Goal: Information Seeking & Learning: Learn about a topic

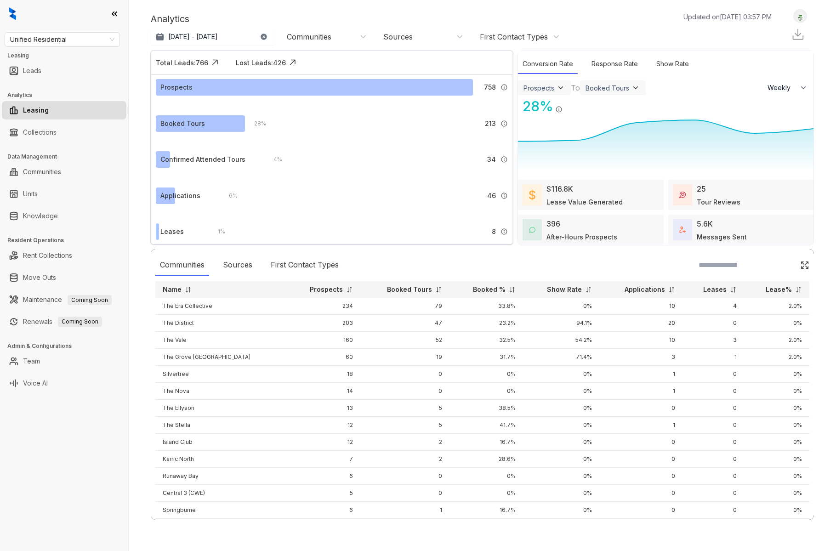
select select "******"
click at [110, 36] on span "Unified Residential" at bounding box center [62, 40] width 104 height 14
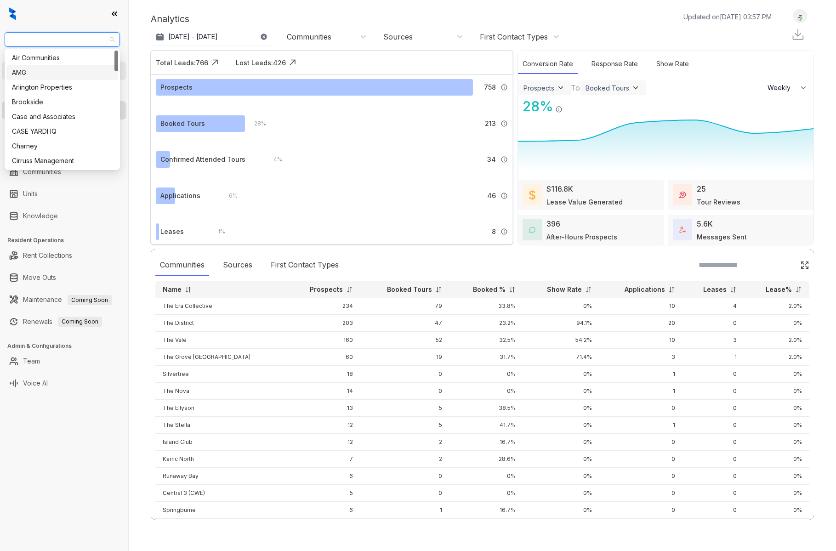
click at [44, 75] on div "AMG" at bounding box center [62, 73] width 101 height 10
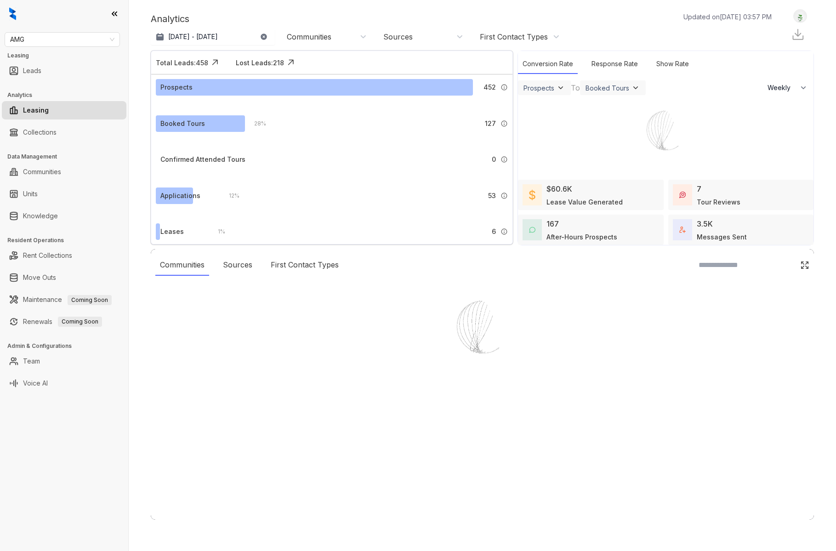
select select "******"
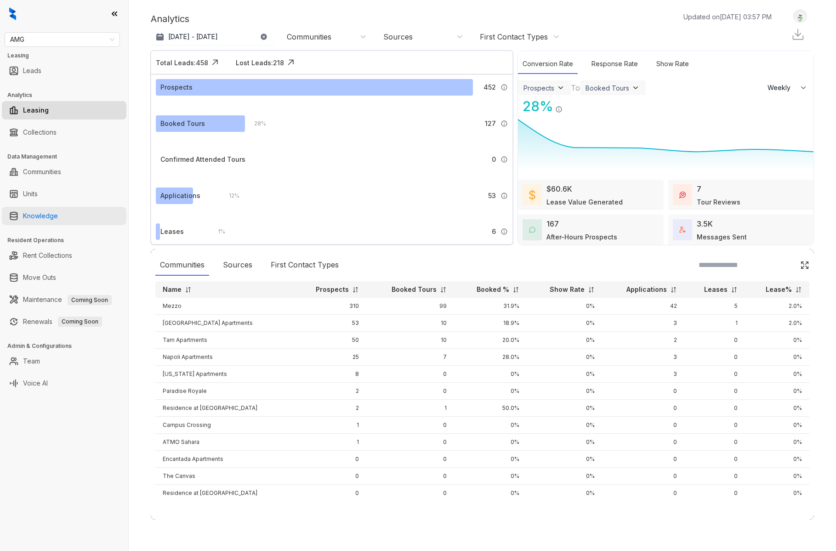
click at [51, 219] on link "Knowledge" at bounding box center [40, 216] width 35 height 18
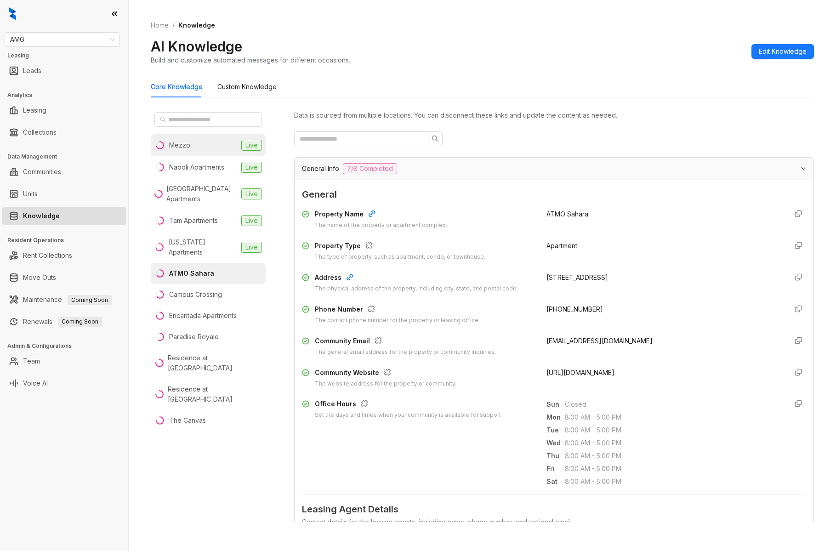
click at [198, 145] on li "Mezzo Live" at bounding box center [208, 145] width 115 height 22
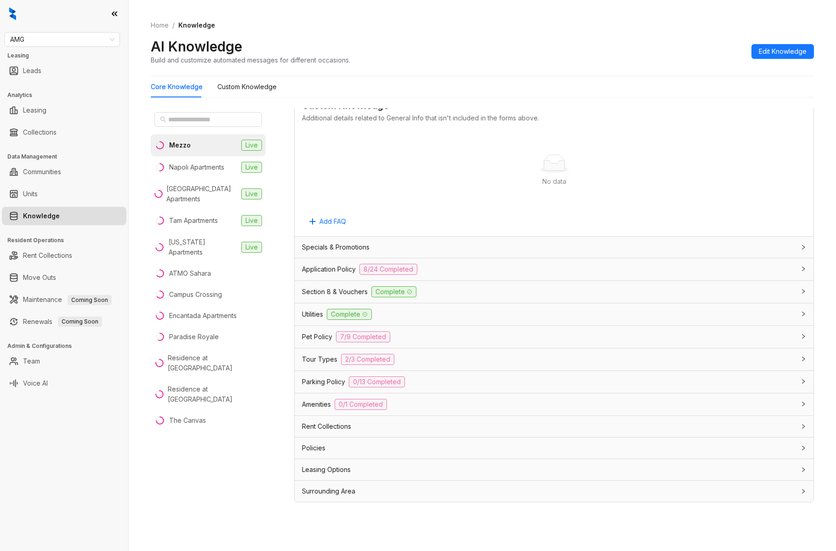
scroll to position [29, 0]
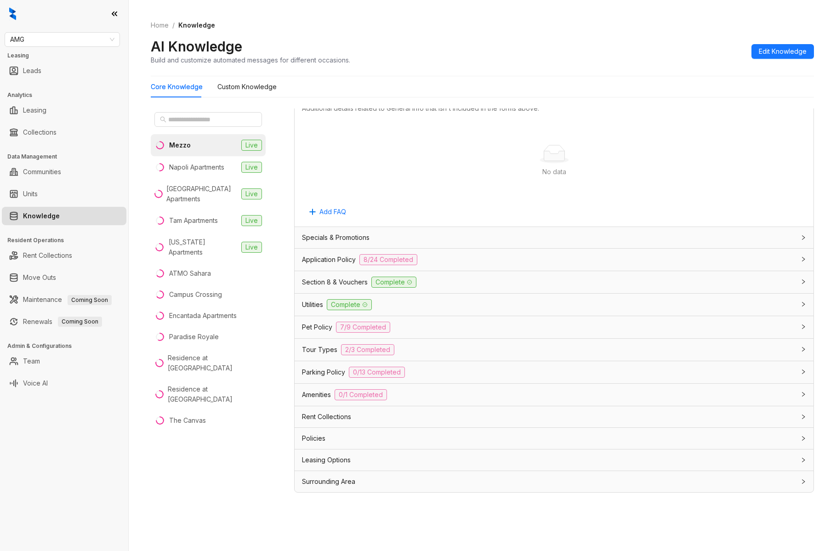
click at [348, 460] on span "Leasing Options" at bounding box center [326, 460] width 49 height 10
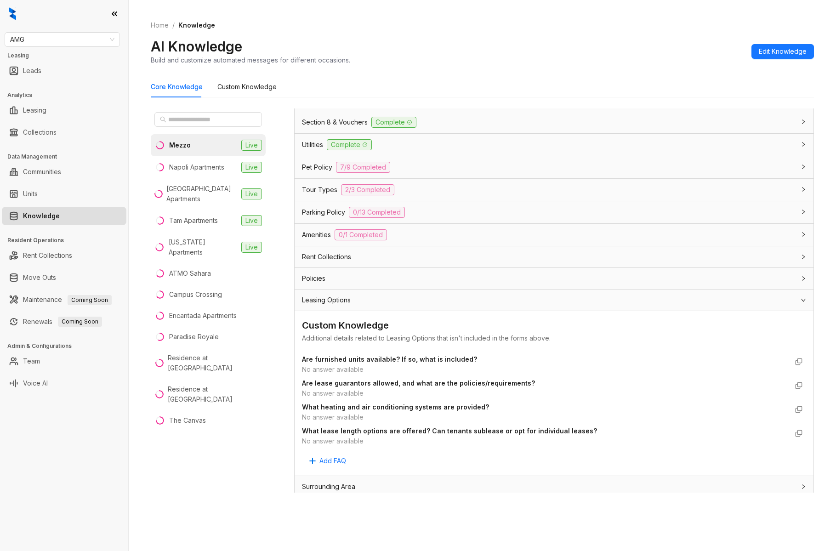
scroll to position [615, 0]
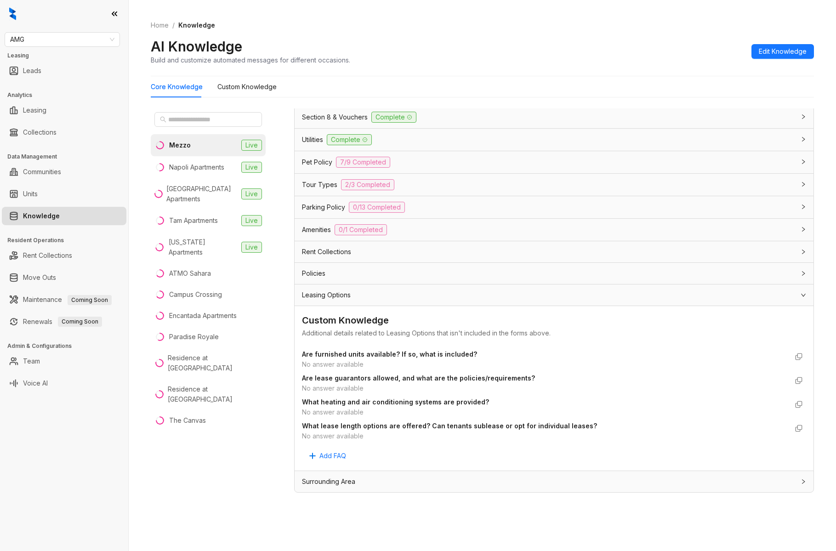
click at [334, 272] on div "Policies" at bounding box center [548, 273] width 493 height 10
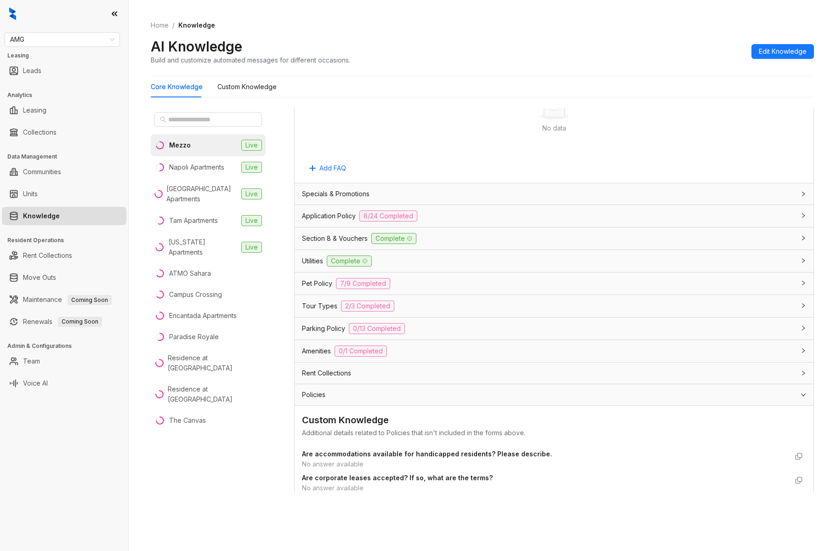
scroll to position [490, 0]
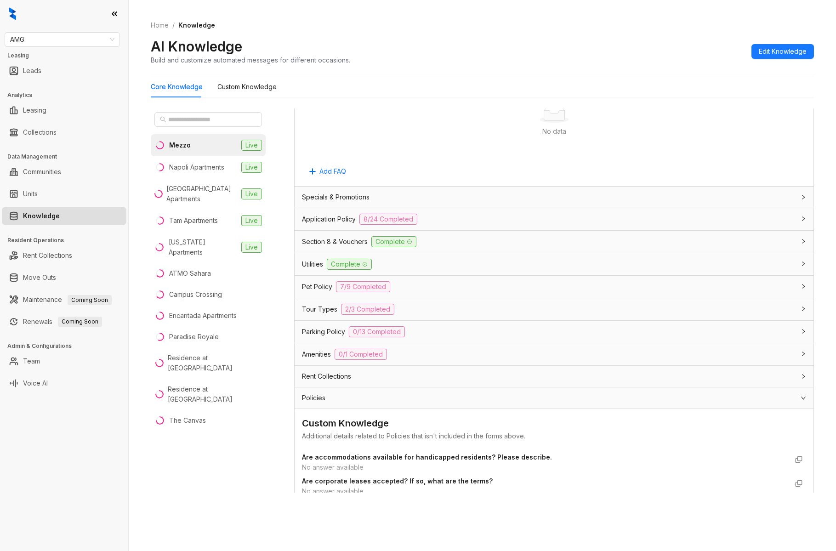
click at [331, 196] on span "Specials & Promotions" at bounding box center [336, 197] width 68 height 10
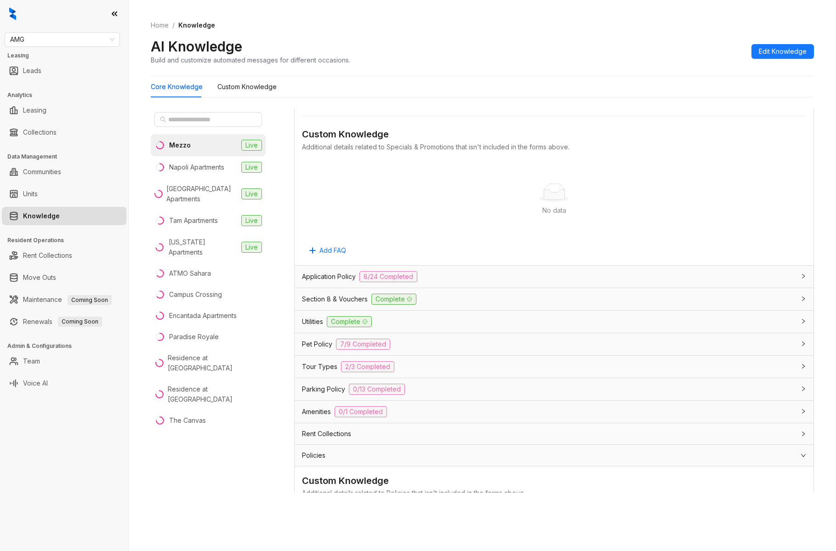
scroll to position [889, 0]
